Goal: Task Accomplishment & Management: Use online tool/utility

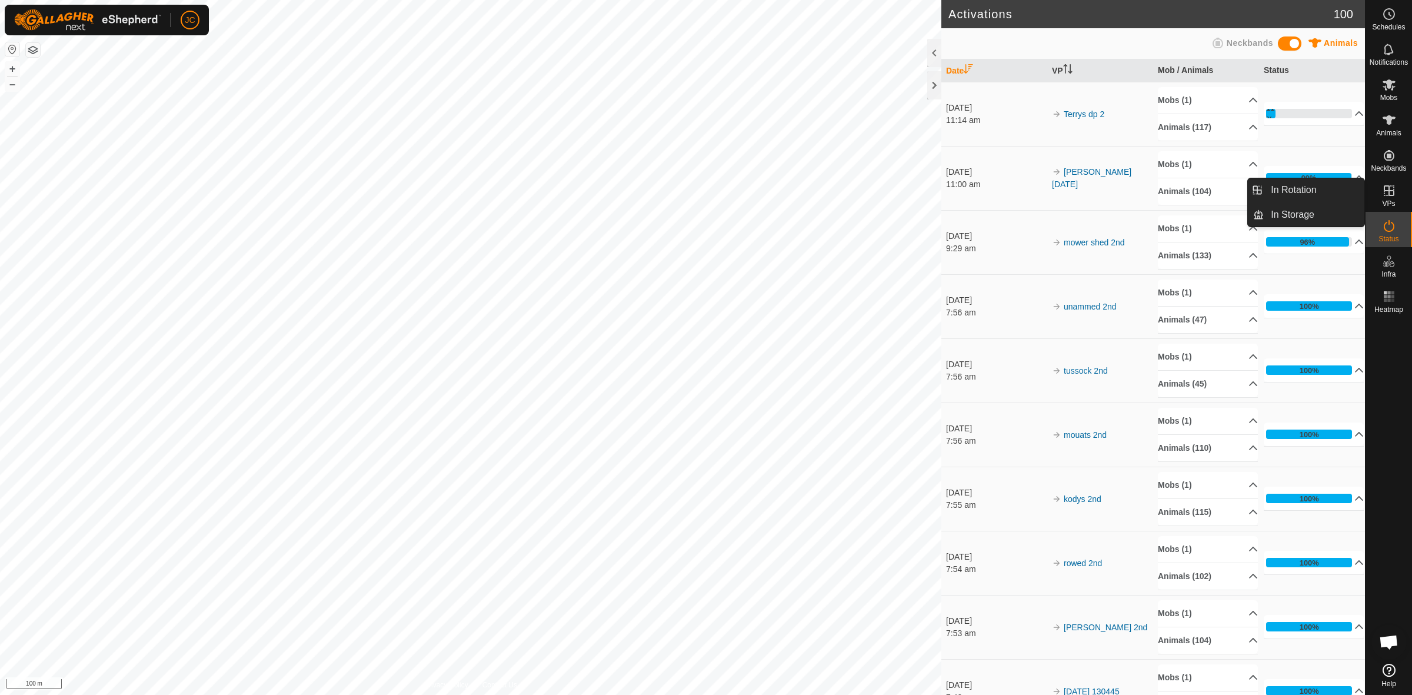
drag, startPoint x: 1388, startPoint y: 207, endPoint x: 1389, endPoint y: 200, distance: 6.6
click at [1389, 200] on span "VPs" at bounding box center [1388, 203] width 13 height 7
click at [1349, 186] on link "In Rotation" at bounding box center [1314, 190] width 101 height 24
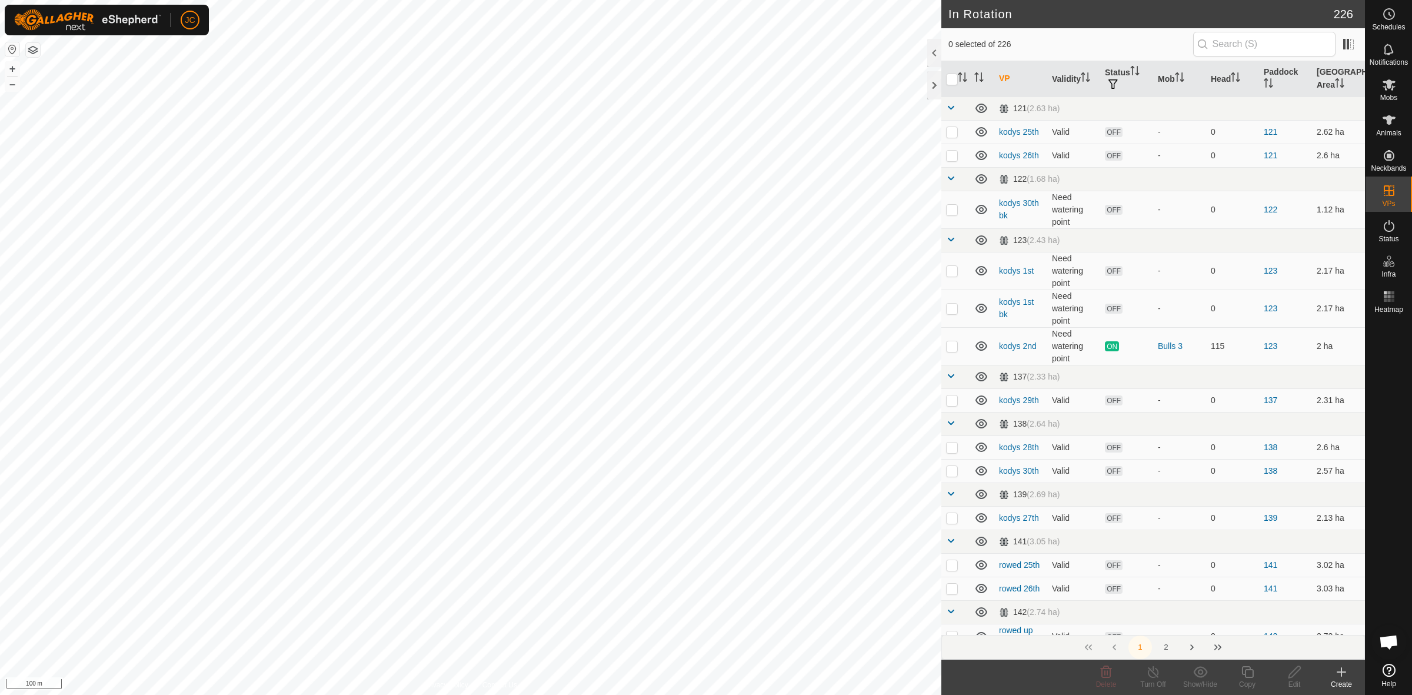
click at [1343, 673] on icon at bounding box center [1342, 672] width 14 height 14
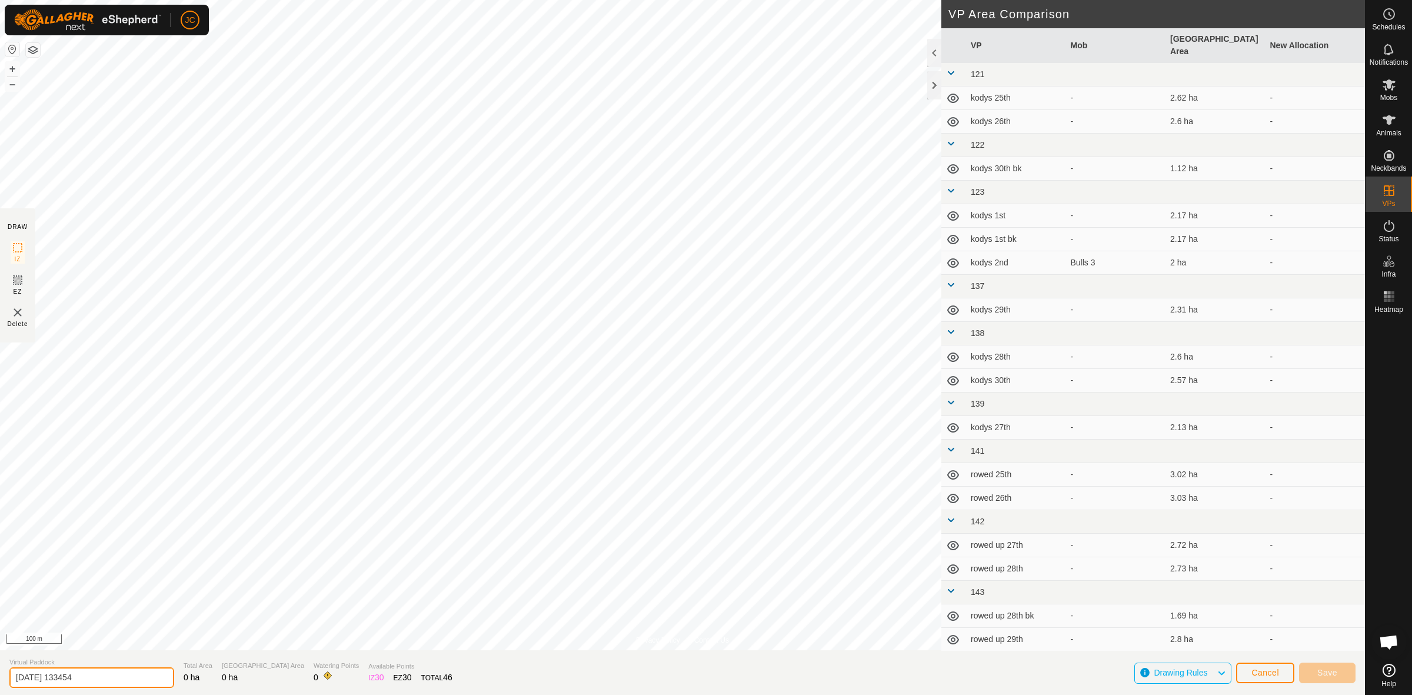
drag, startPoint x: 101, startPoint y: 676, endPoint x: -29, endPoint y: 667, distance: 130.9
click at [0, 667] on html "JC Schedules Notifications Mobs Animals Neckbands VPs Status Infra Heatmap Help…" at bounding box center [706, 347] width 1412 height 695
type input "[PERSON_NAME] to yards"
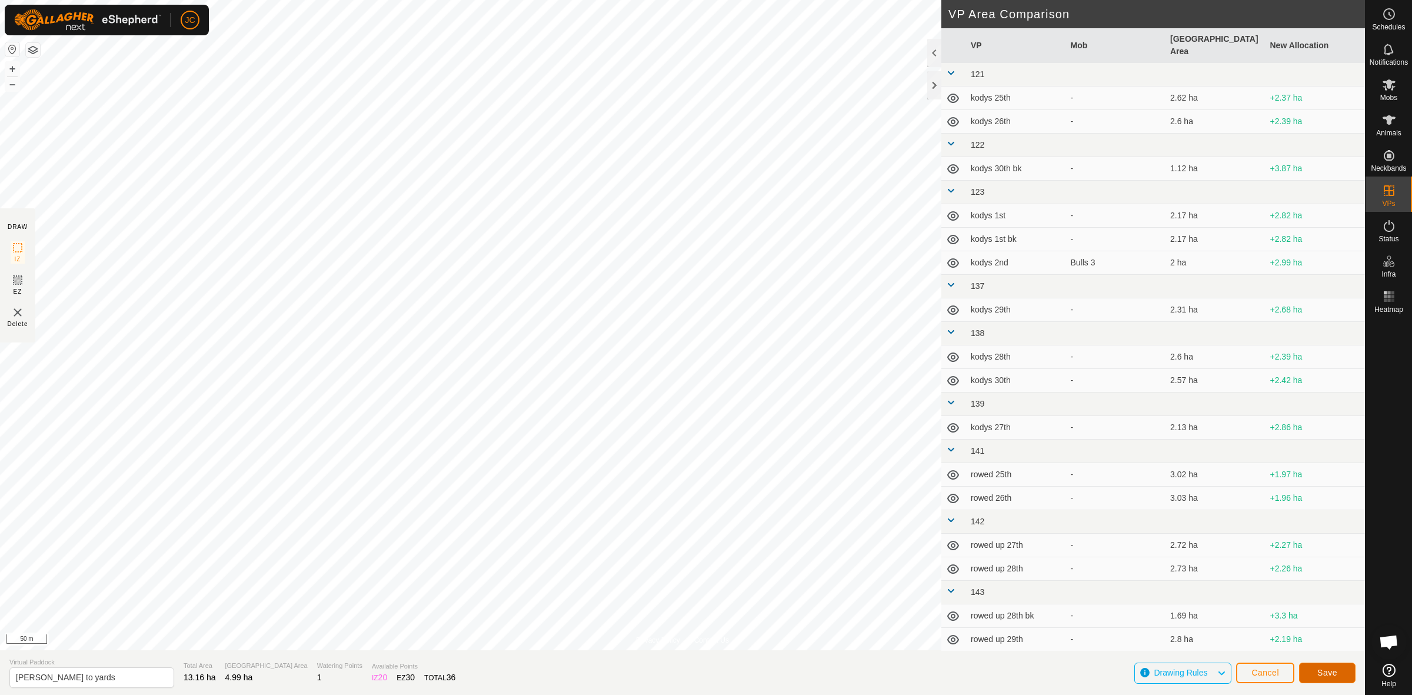
click at [1342, 676] on button "Save" at bounding box center [1327, 673] width 56 height 21
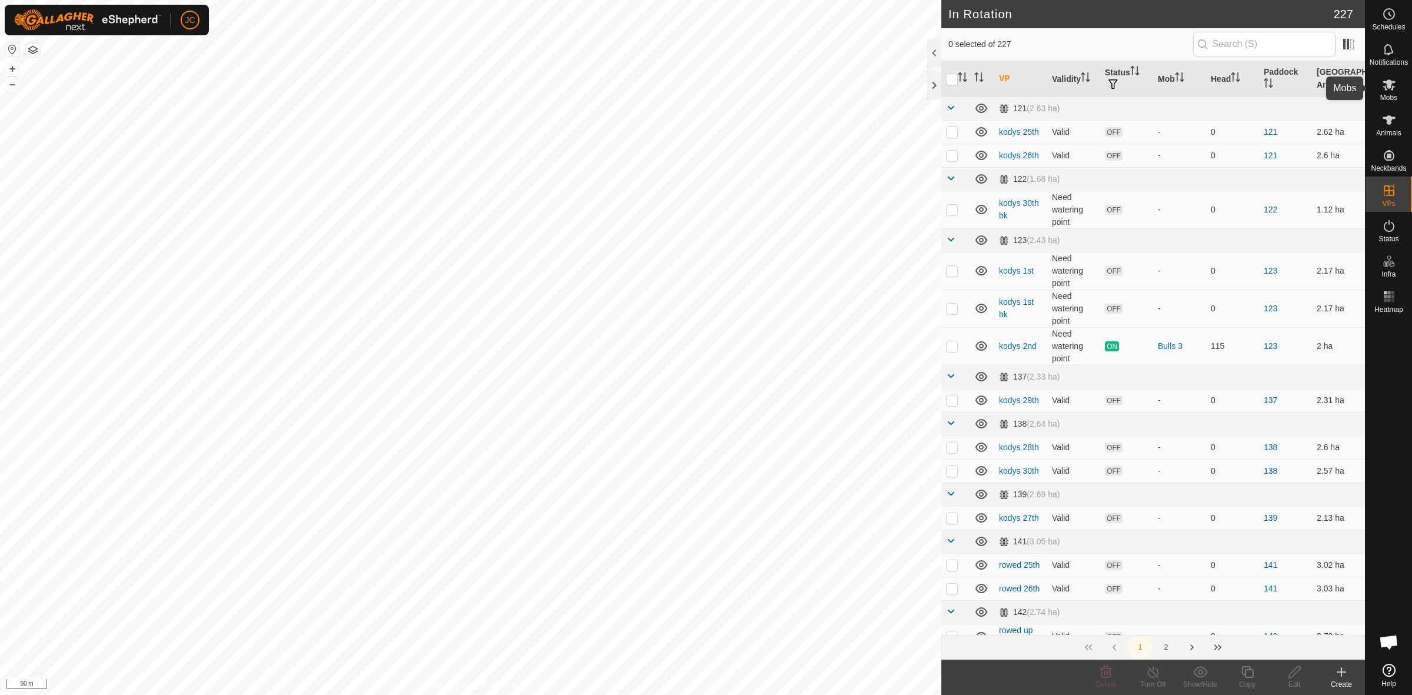
click at [1395, 84] on icon at bounding box center [1389, 85] width 14 height 14
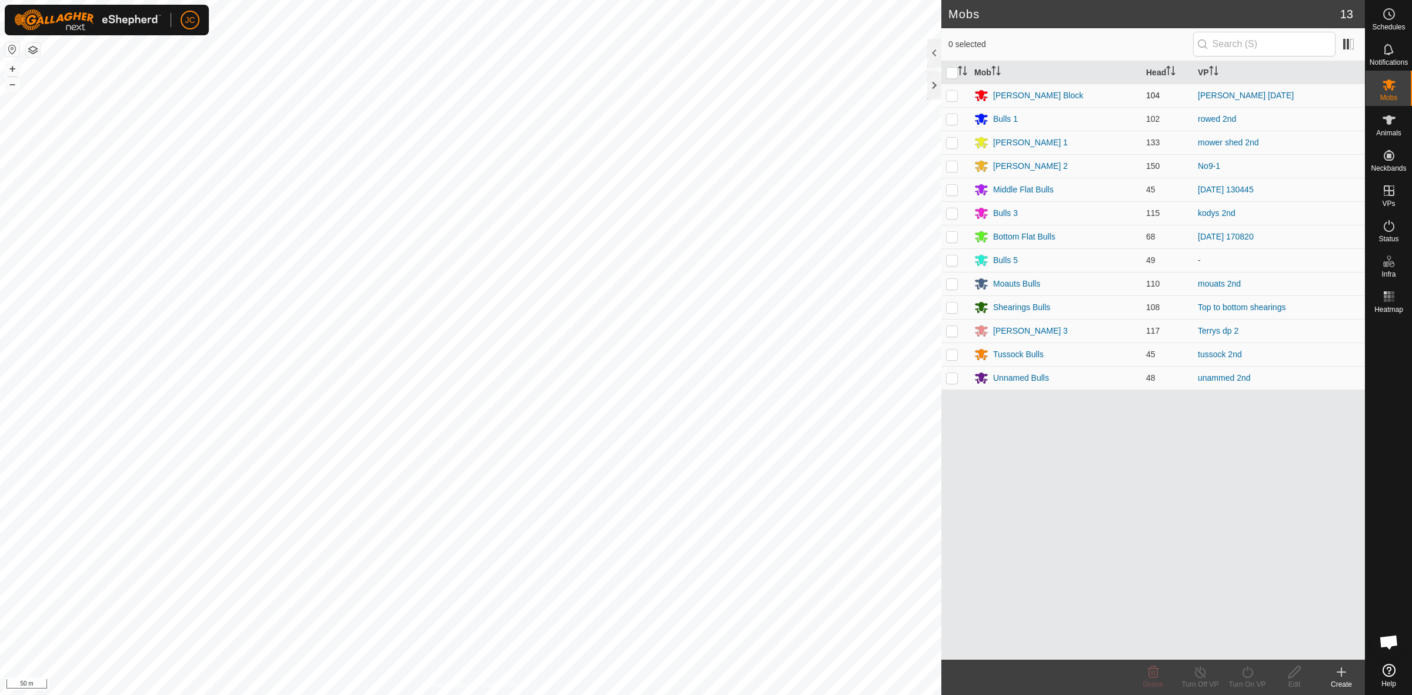
click at [955, 97] on p-checkbox at bounding box center [952, 95] width 12 height 9
checkbox input "true"
click at [1256, 677] on turn-on-svg-icon at bounding box center [1247, 672] width 47 height 14
click at [1252, 654] on link "Now" at bounding box center [1283, 646] width 117 height 24
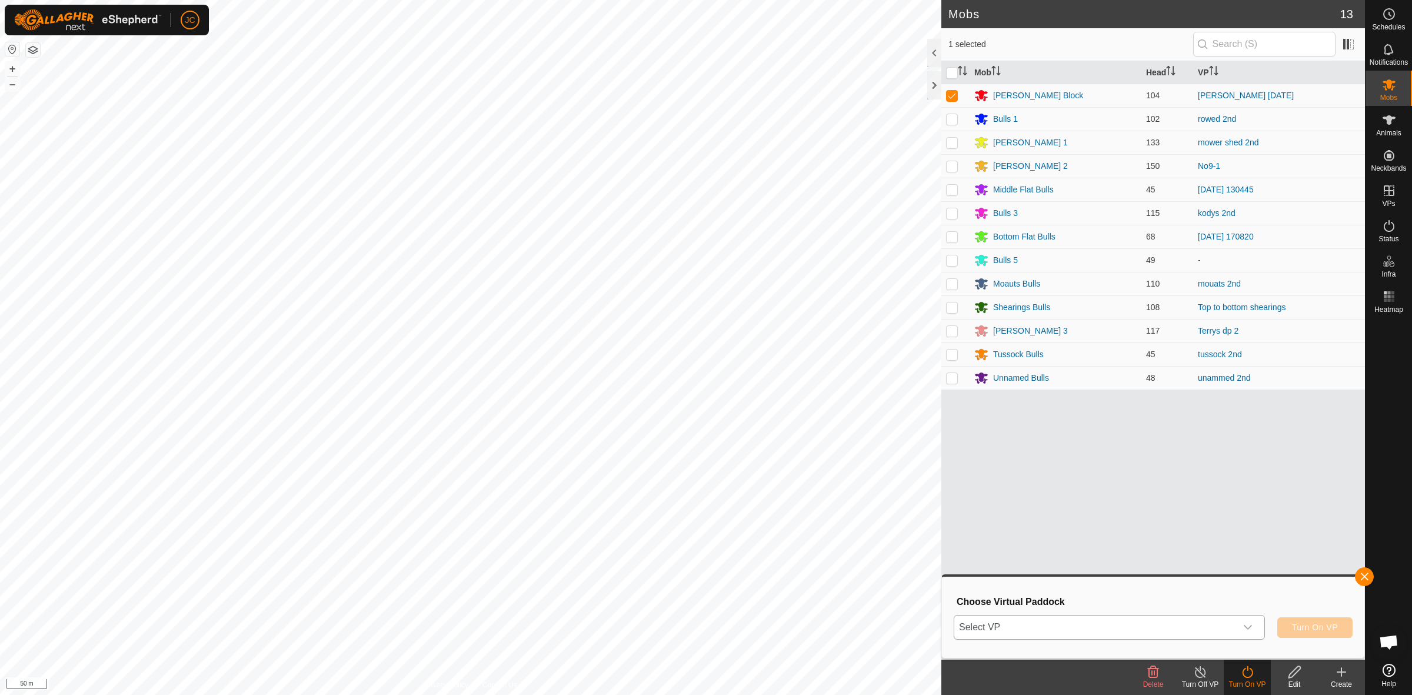
click at [1233, 626] on span "Select VP" at bounding box center [1096, 628] width 282 height 24
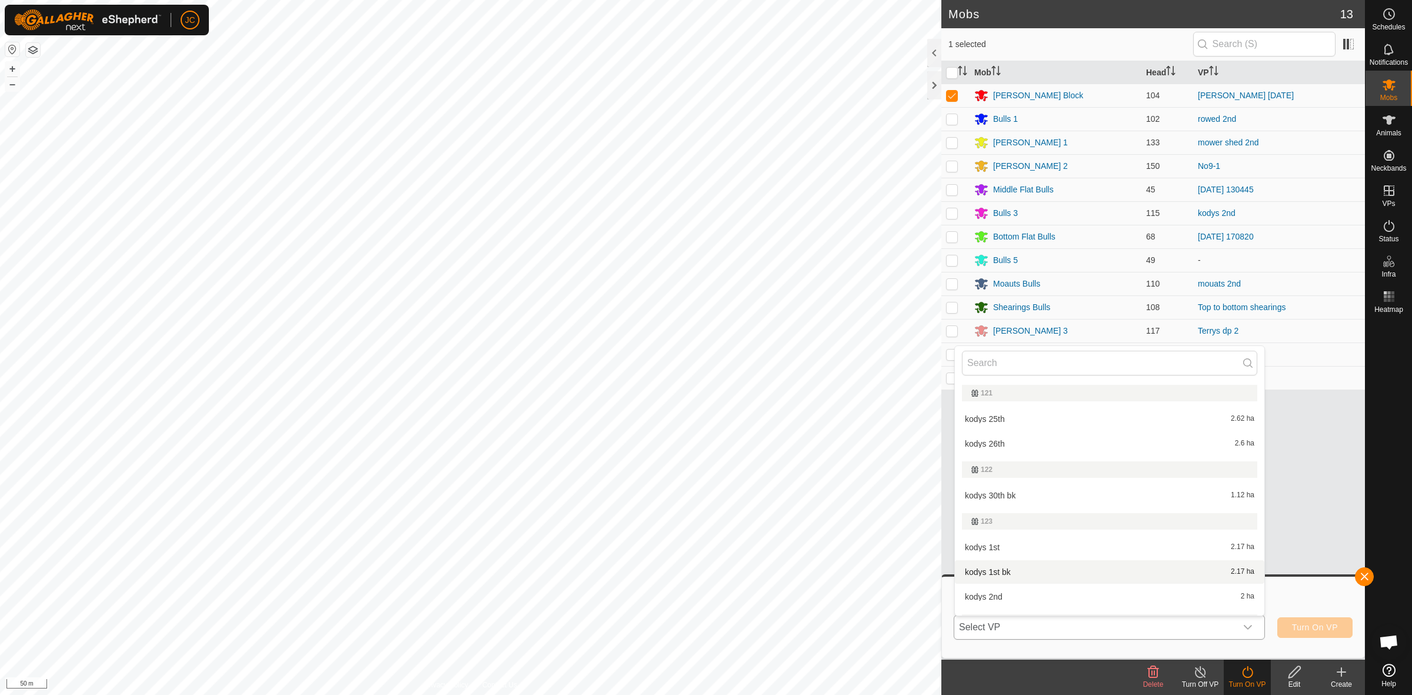
type input "o"
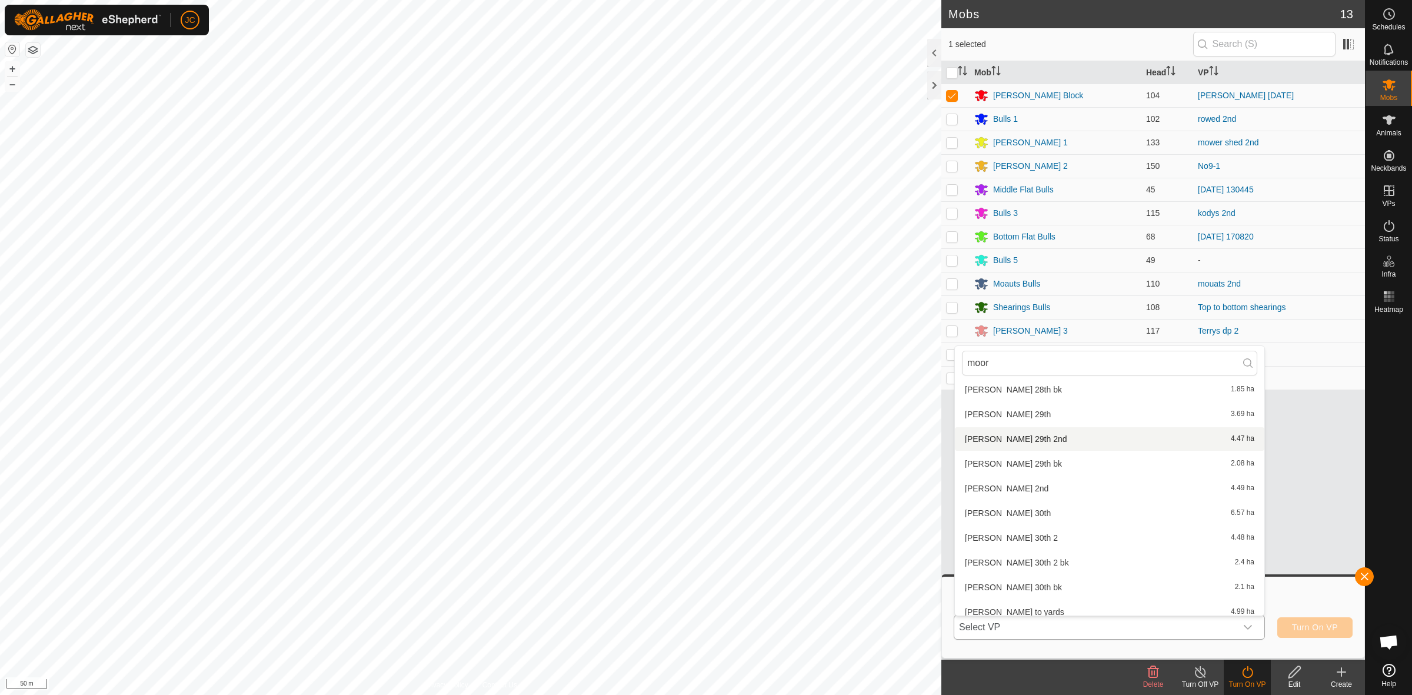
scroll to position [361, 0]
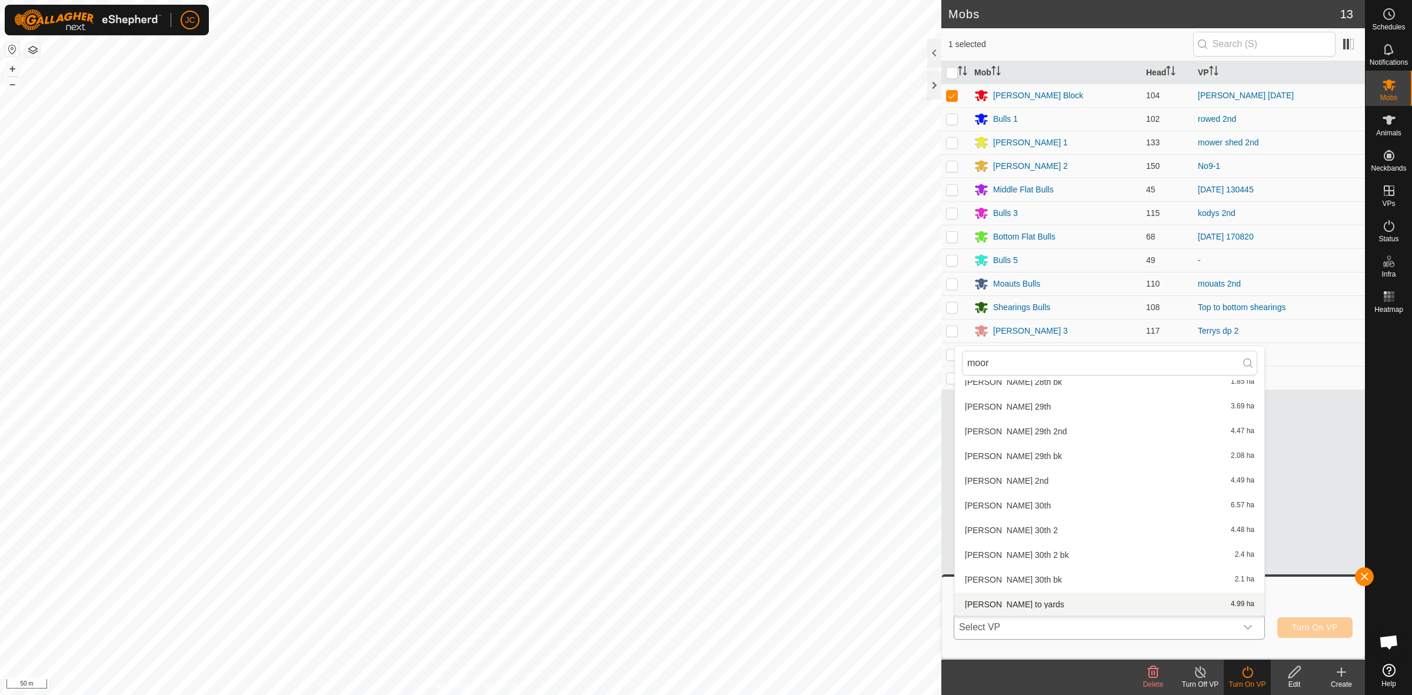
type input "moor"
click at [995, 604] on li "[PERSON_NAME] to yards 4.99 ha" at bounding box center [1110, 605] width 310 height 24
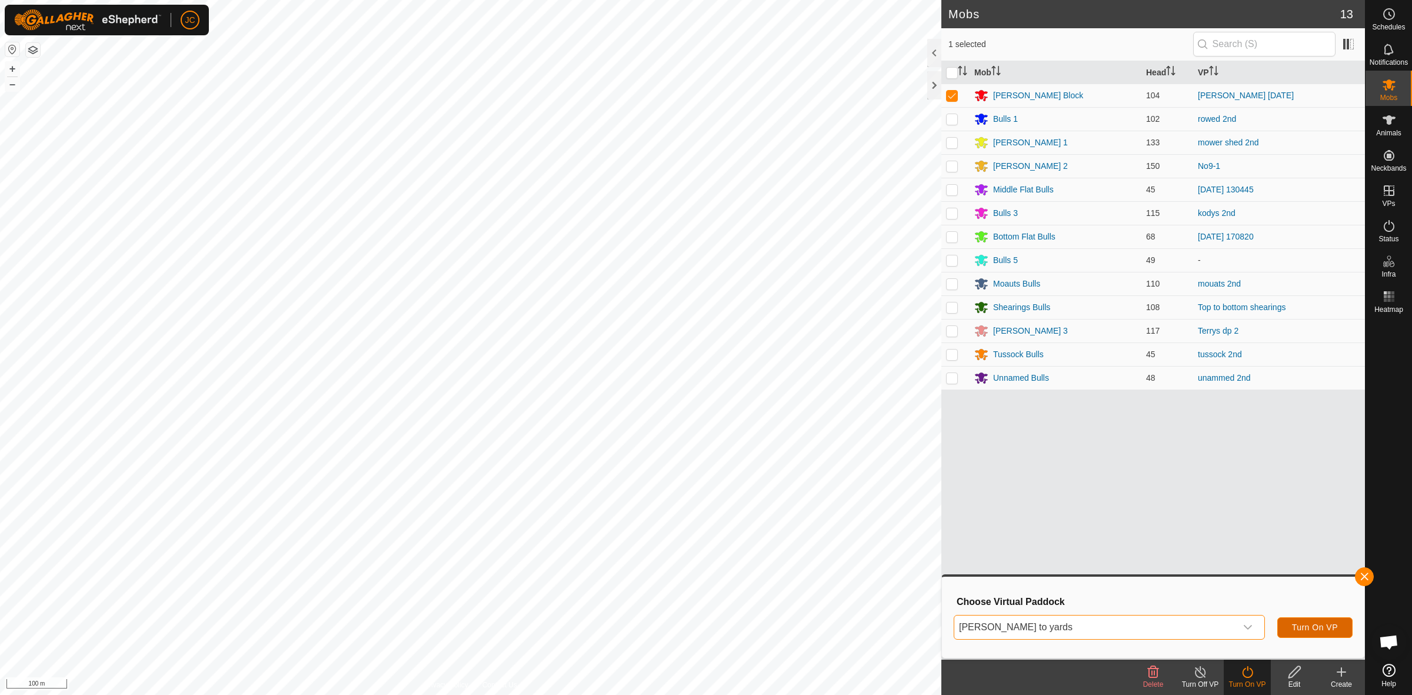
click at [1308, 625] on span "Turn On VP" at bounding box center [1315, 627] width 46 height 9
